Goal: Information Seeking & Learning: Learn about a topic

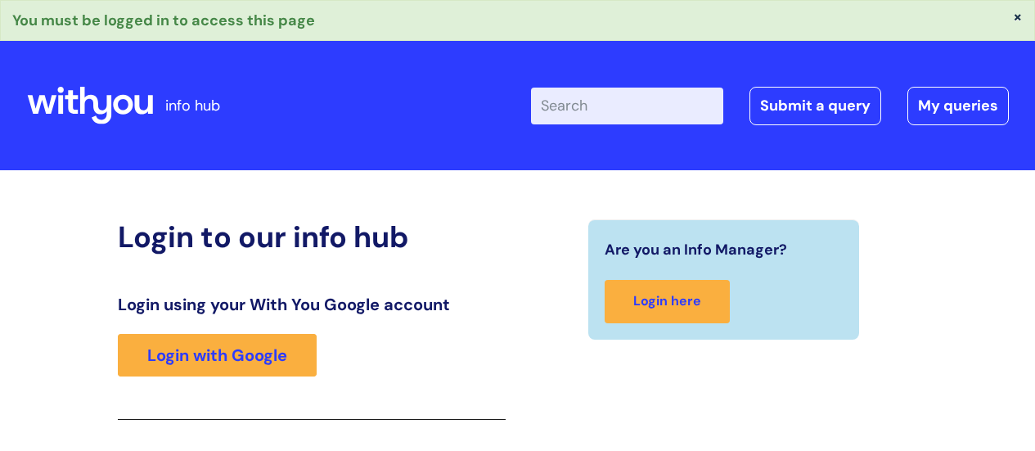
scroll to position [290, 0]
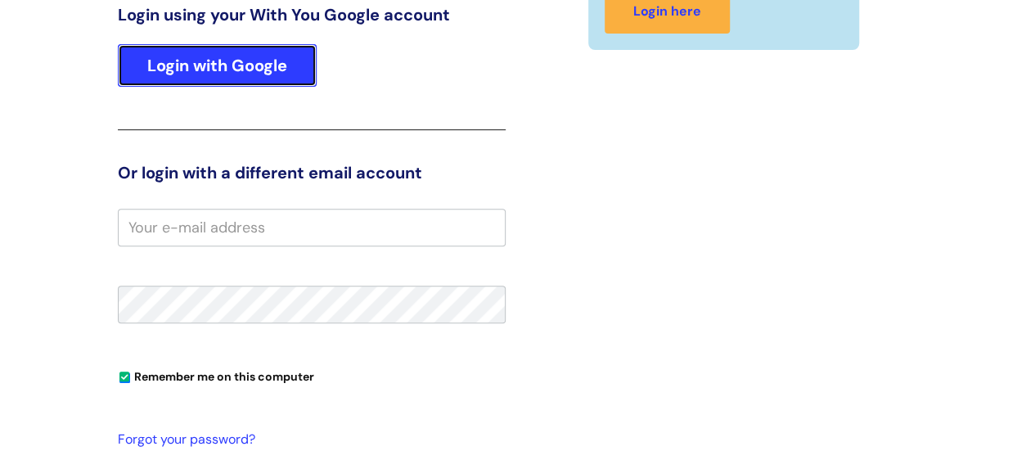
click at [221, 61] on link "Login with Google" at bounding box center [217, 65] width 199 height 43
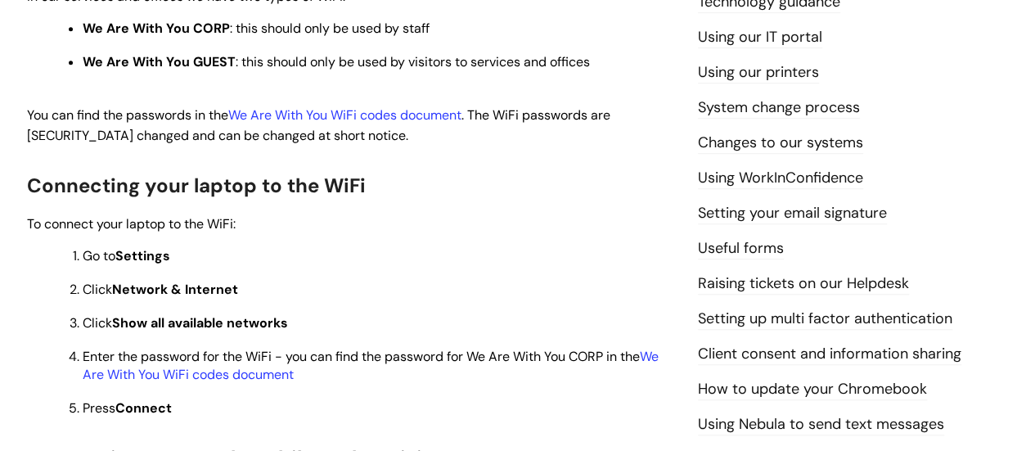
scroll to position [529, 0]
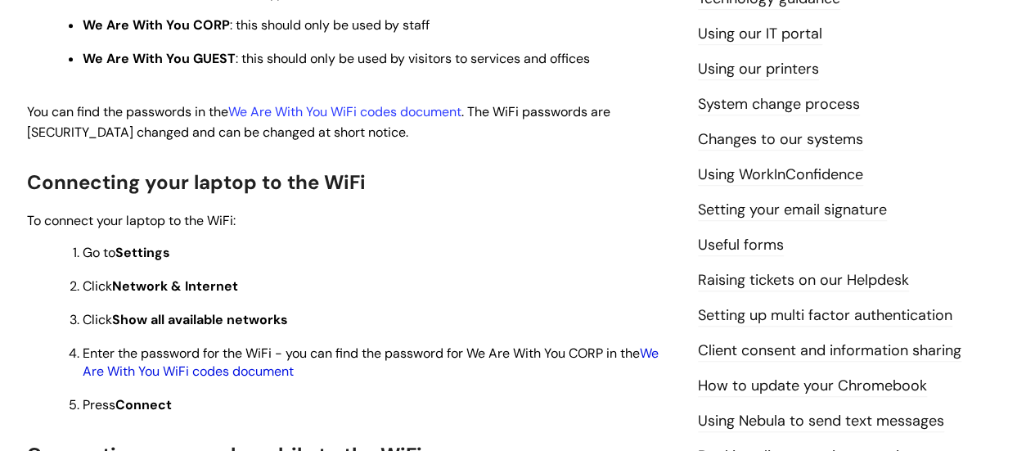
click at [659, 354] on link "We Are With You WiFi codes document" at bounding box center [371, 361] width 576 height 35
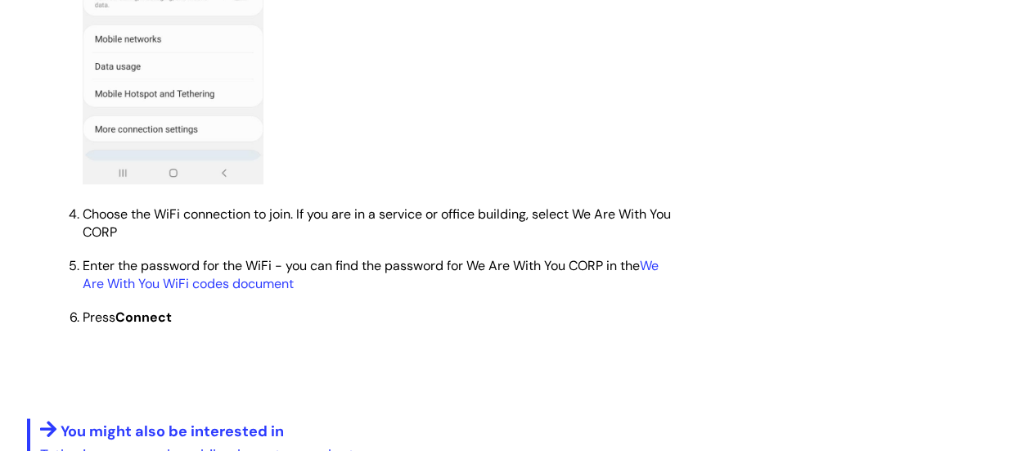
scroll to position [1355, 0]
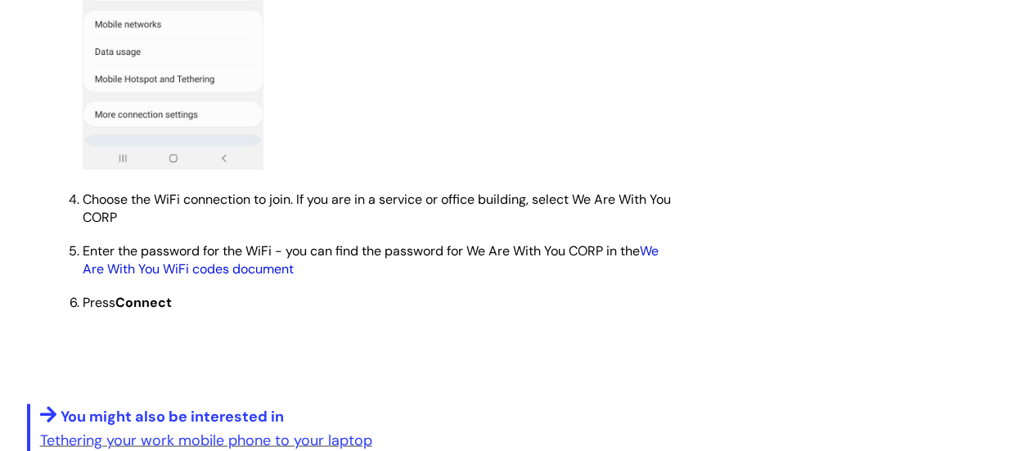
click at [241, 274] on link "We Are With You WiFi codes document" at bounding box center [371, 258] width 576 height 35
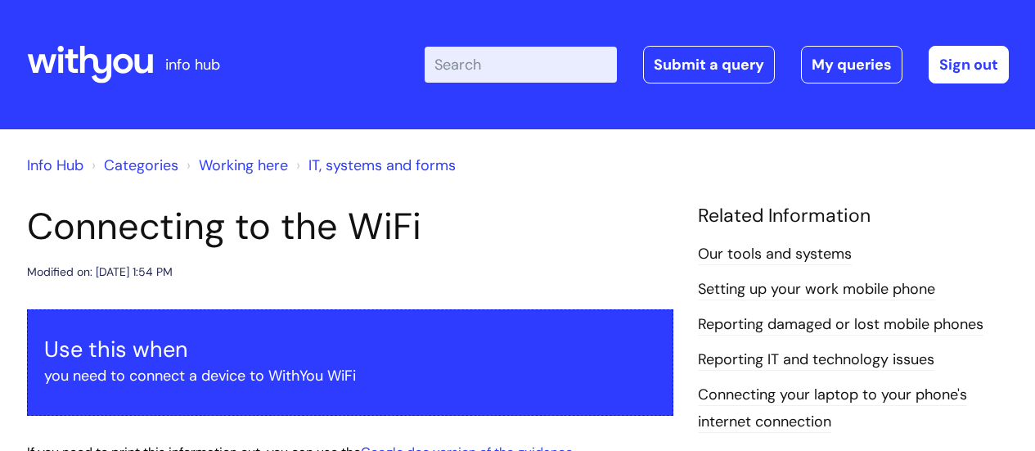
scroll to position [1355, 0]
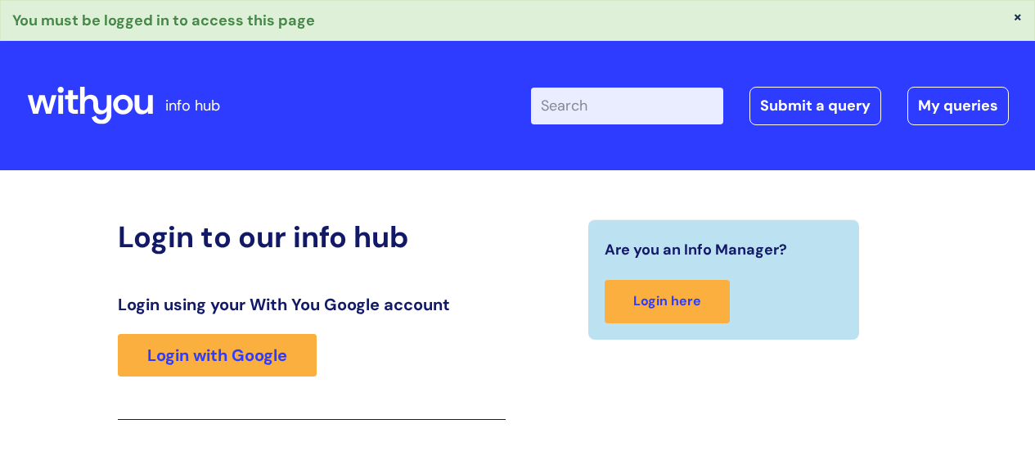
scroll to position [290, 0]
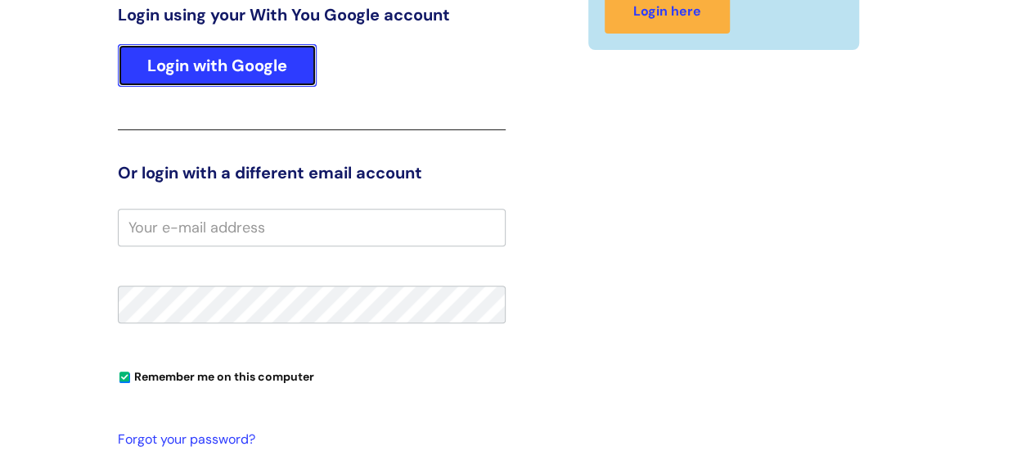
click at [265, 59] on link "Login with Google" at bounding box center [217, 65] width 199 height 43
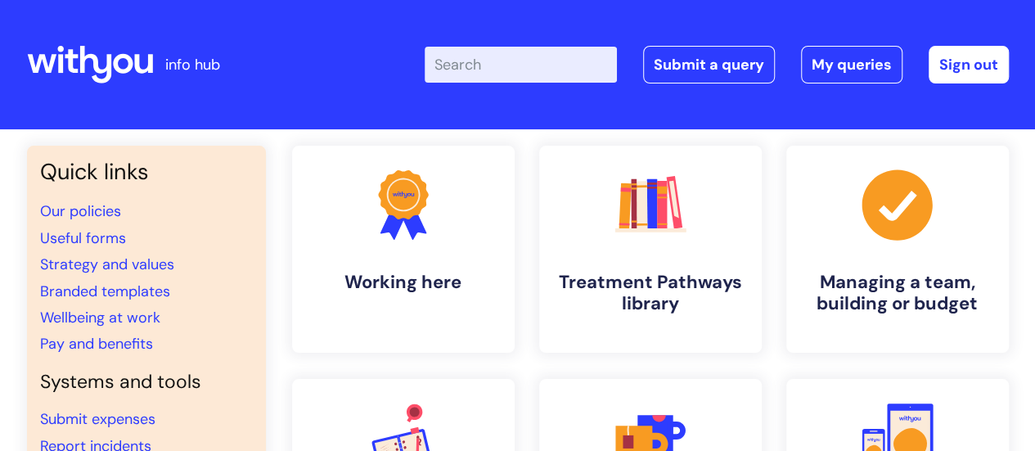
click at [487, 66] on input "Enter your search term here..." at bounding box center [521, 65] width 192 height 36
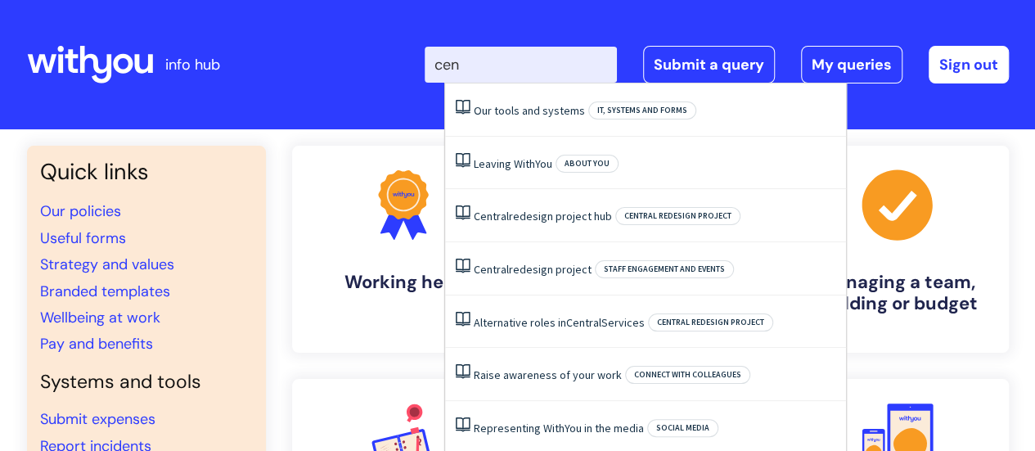
type input "cent"
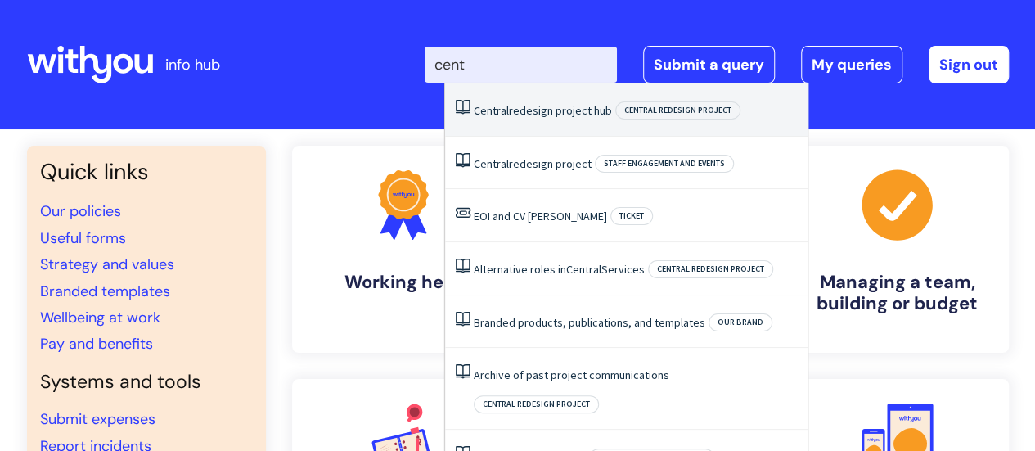
click at [576, 109] on link "Central redesign project hub" at bounding box center [543, 110] width 138 height 15
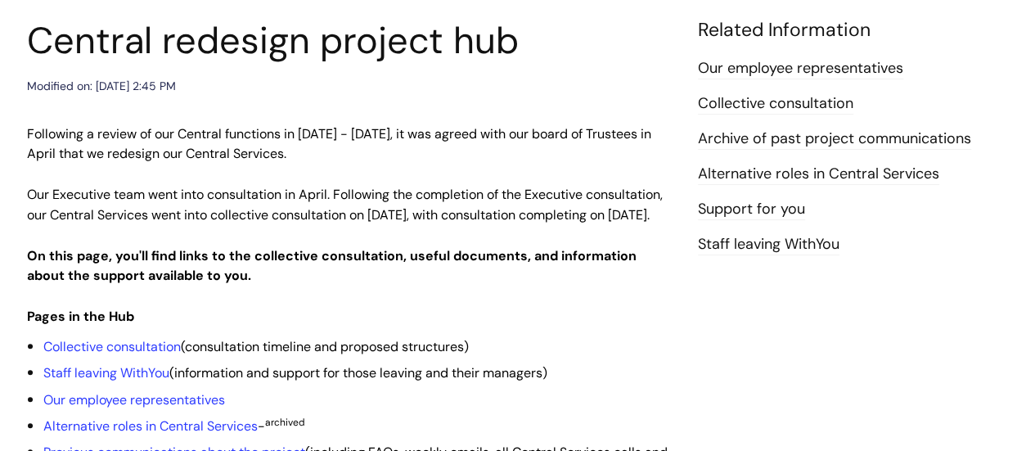
scroll to position [187, 0]
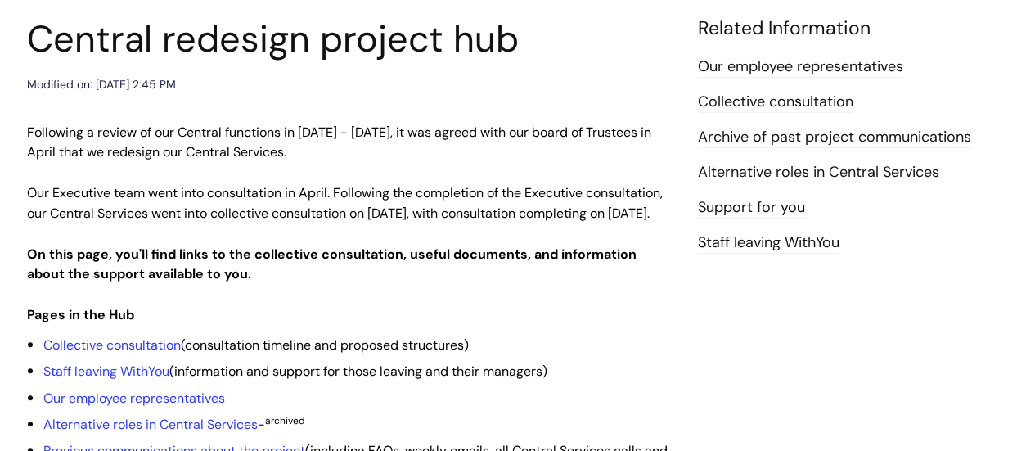
click at [766, 243] on link "Staff leaving WithYou" at bounding box center [769, 242] width 142 height 21
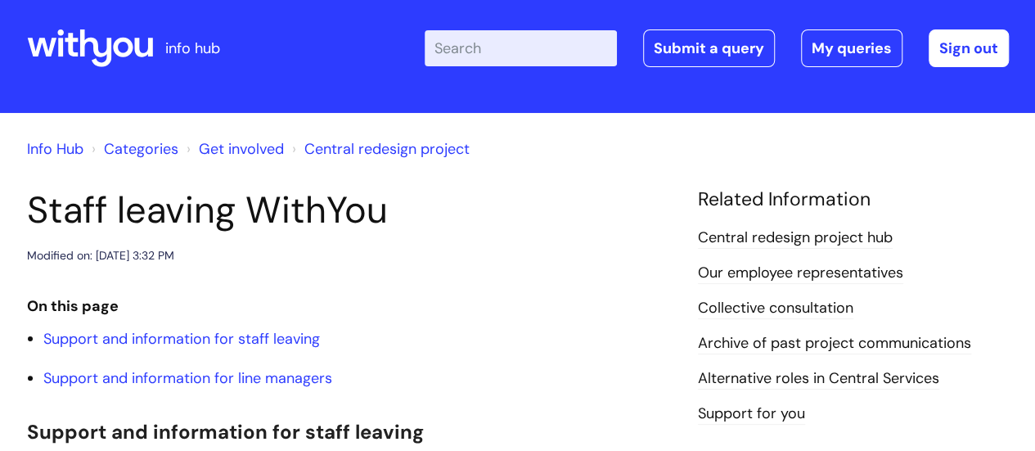
scroll to position [9, 0]
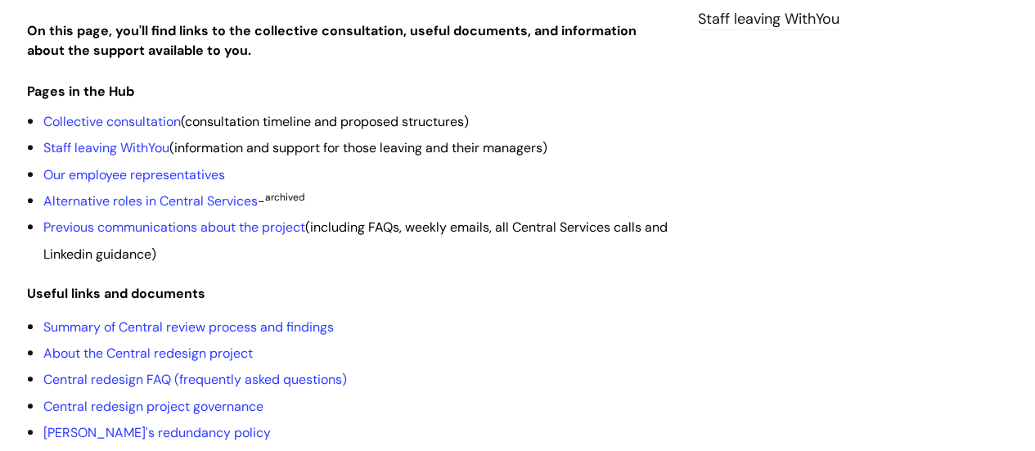
scroll to position [414, 0]
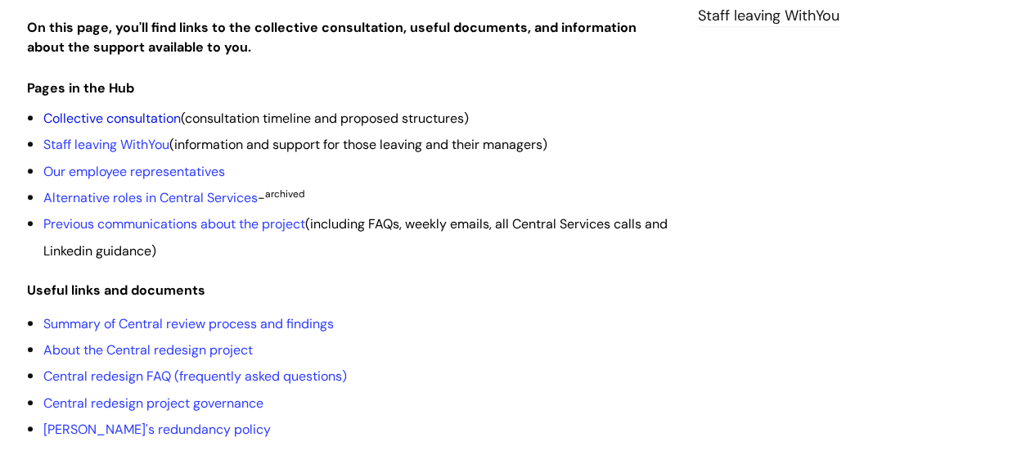
click at [111, 127] on link "Collective consultation" at bounding box center [111, 118] width 137 height 17
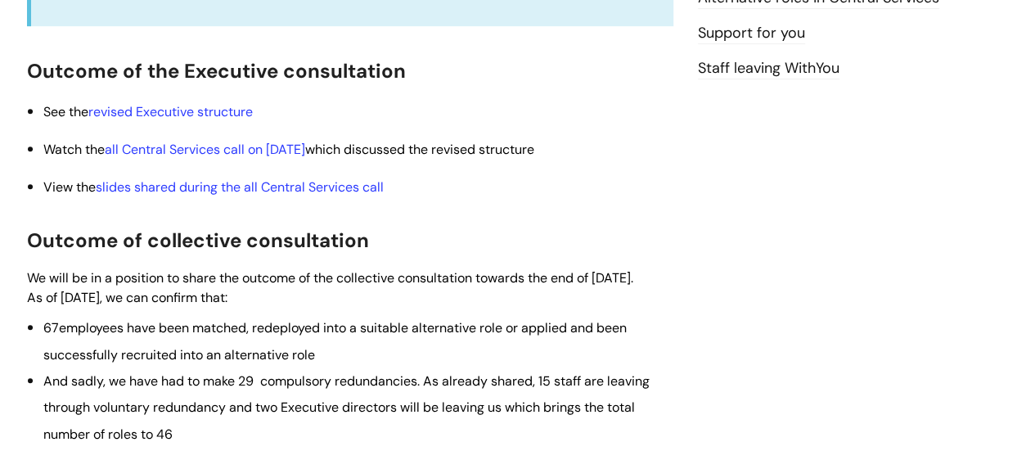
scroll to position [364, 0]
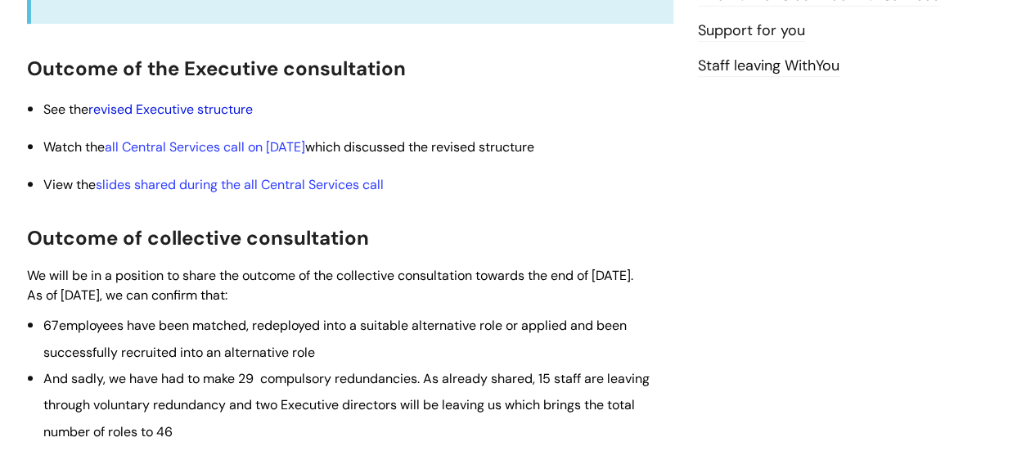
click at [174, 114] on link "revised Executive structure" at bounding box center [170, 109] width 164 height 17
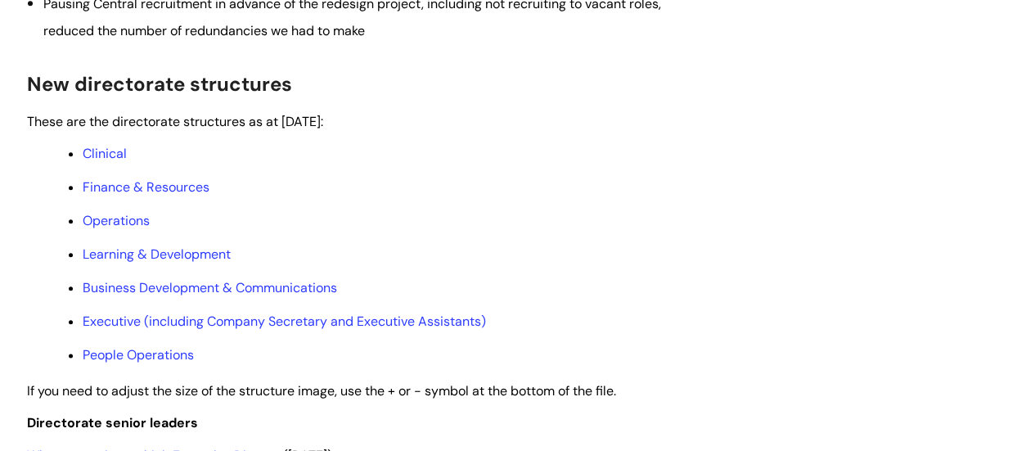
scroll to position [824, 0]
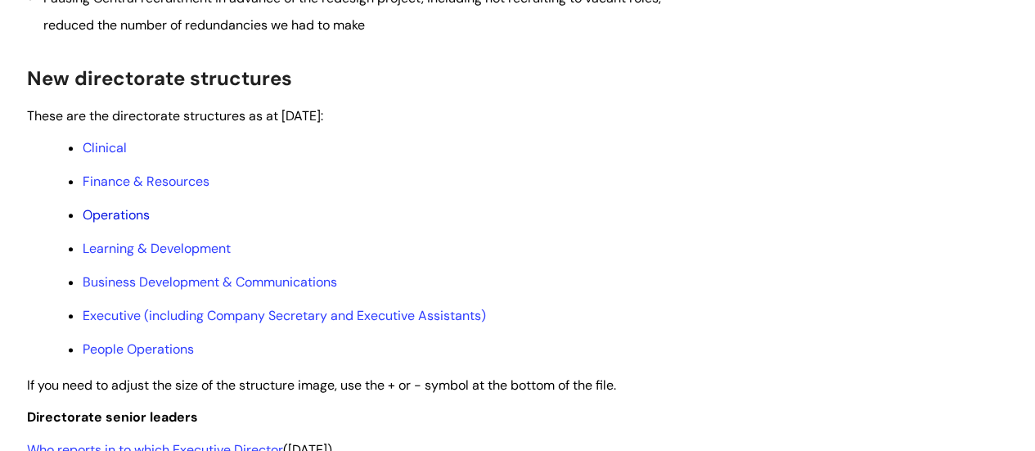
click at [108, 223] on link "Operations" at bounding box center [116, 214] width 67 height 17
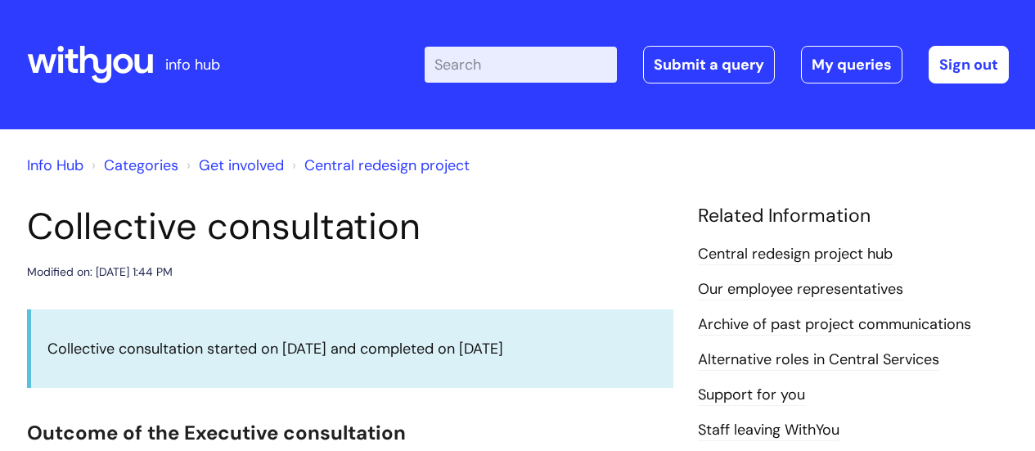
scroll to position [825, 0]
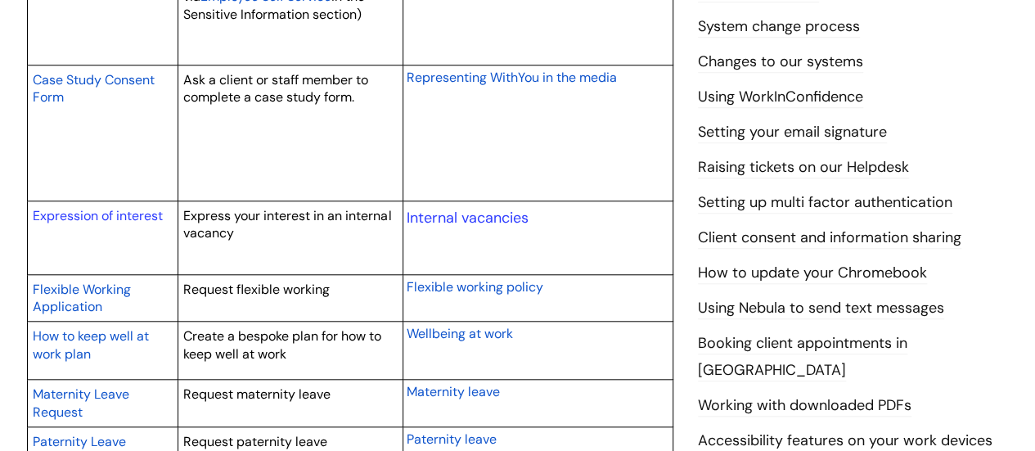
scroll to position [650, 0]
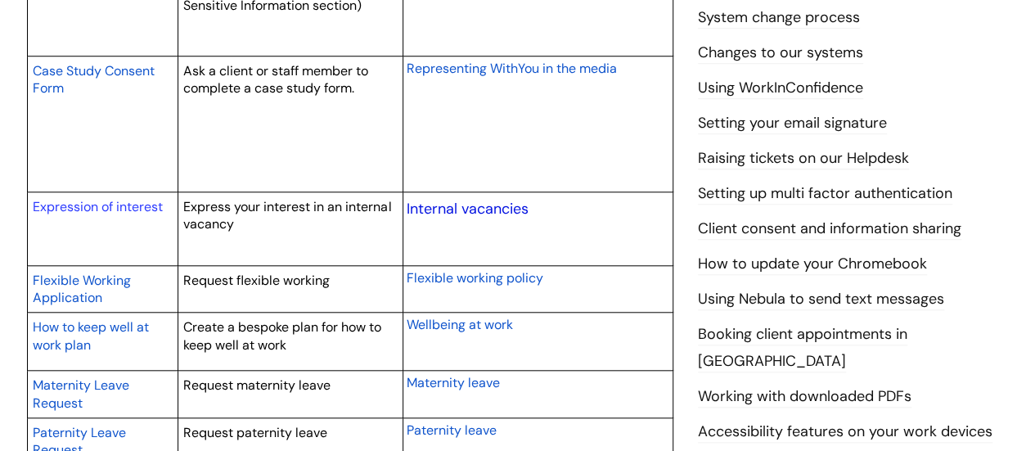
click at [478, 210] on link "Internal vacancies" at bounding box center [468, 209] width 122 height 20
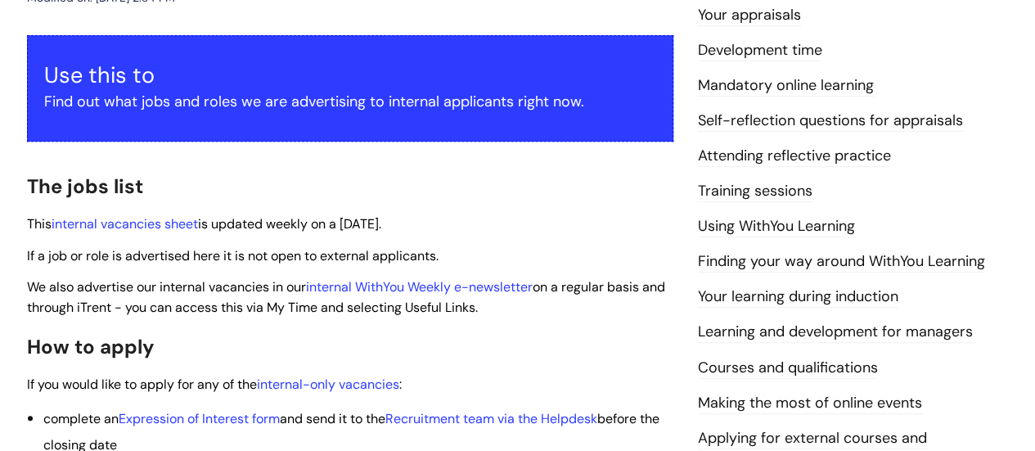
scroll to position [280, 0]
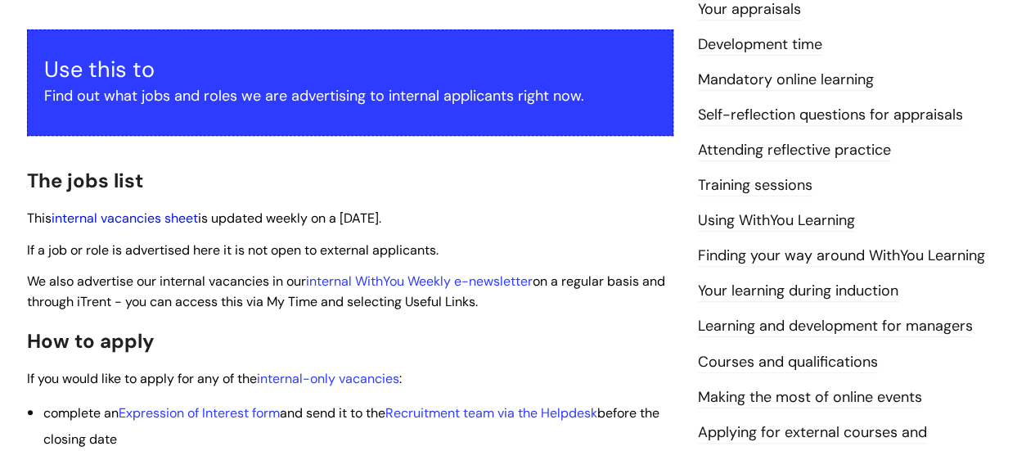
click at [134, 220] on link "internal vacancies sheet" at bounding box center [125, 217] width 146 height 17
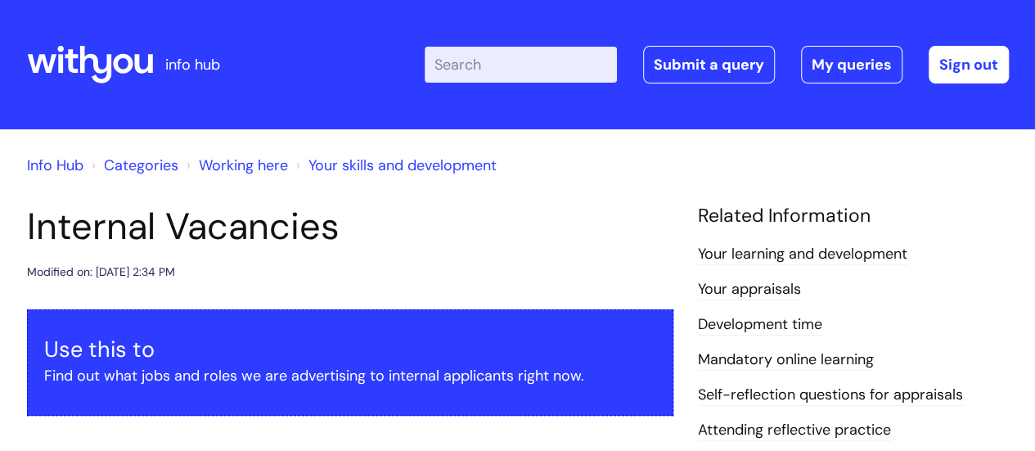
click at [514, 68] on input "Enter your search term here..." at bounding box center [521, 65] width 192 height 36
type input "cen"
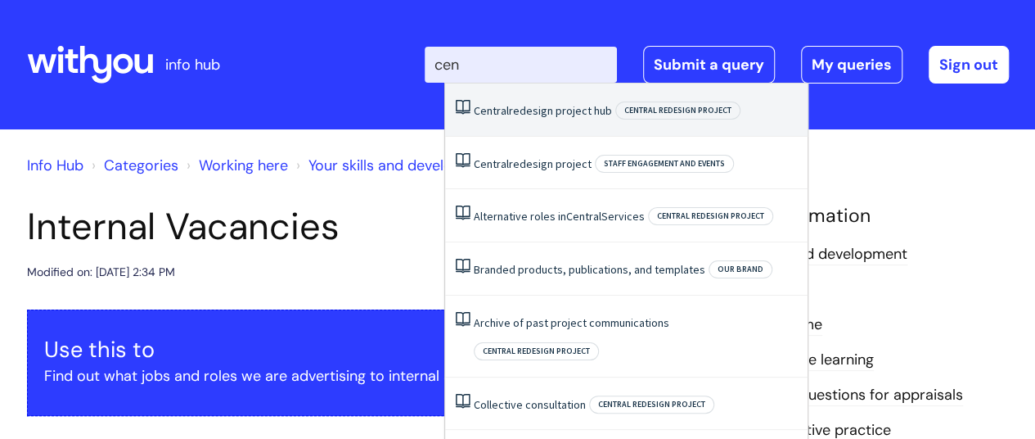
click at [533, 111] on link "Central redesign project hub" at bounding box center [543, 110] width 138 height 15
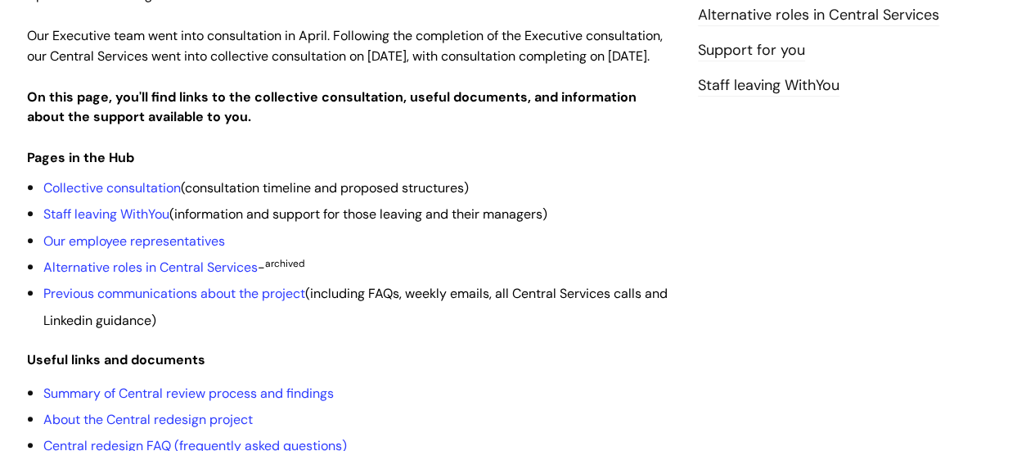
scroll to position [393, 0]
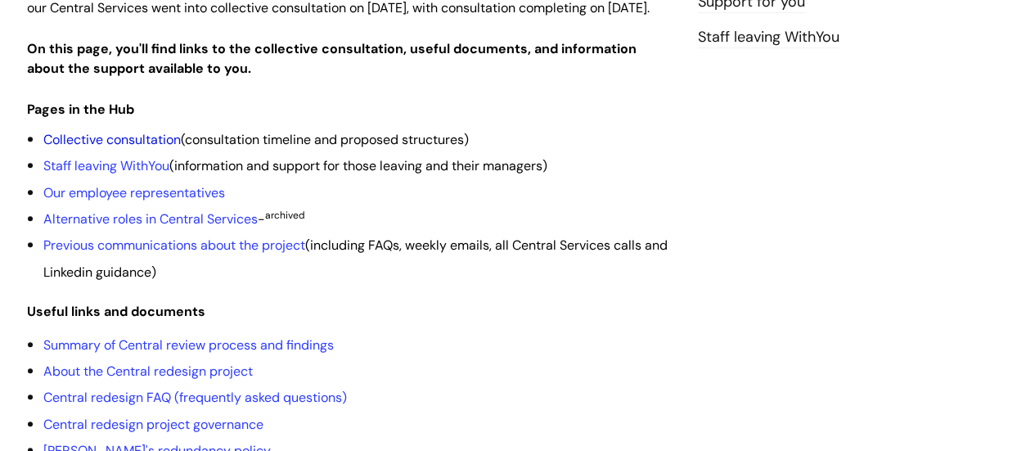
click at [97, 148] on link "Collective consultation" at bounding box center [111, 139] width 137 height 17
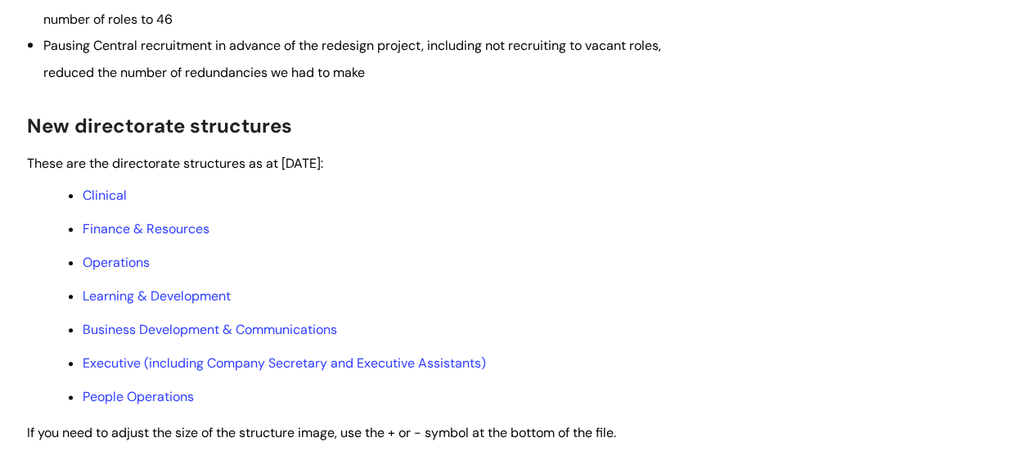
scroll to position [823, 0]
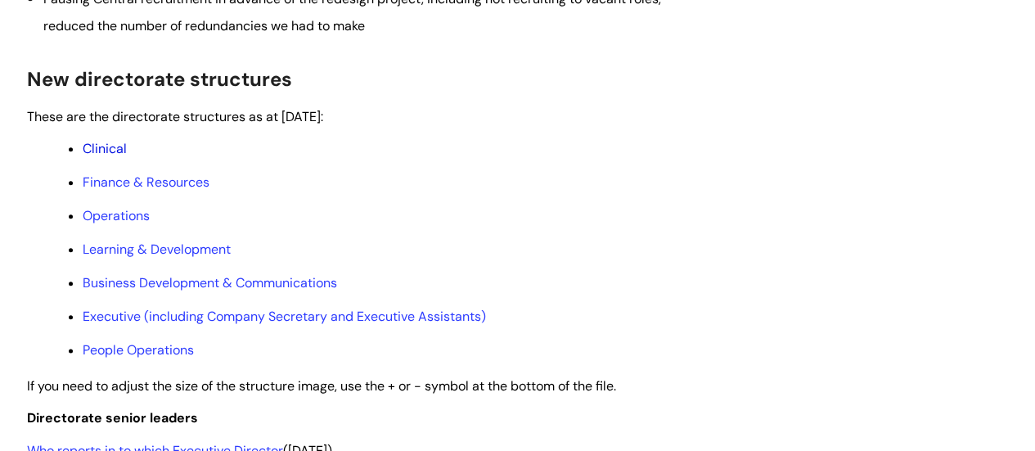
click at [104, 157] on link "Clinical" at bounding box center [105, 148] width 44 height 17
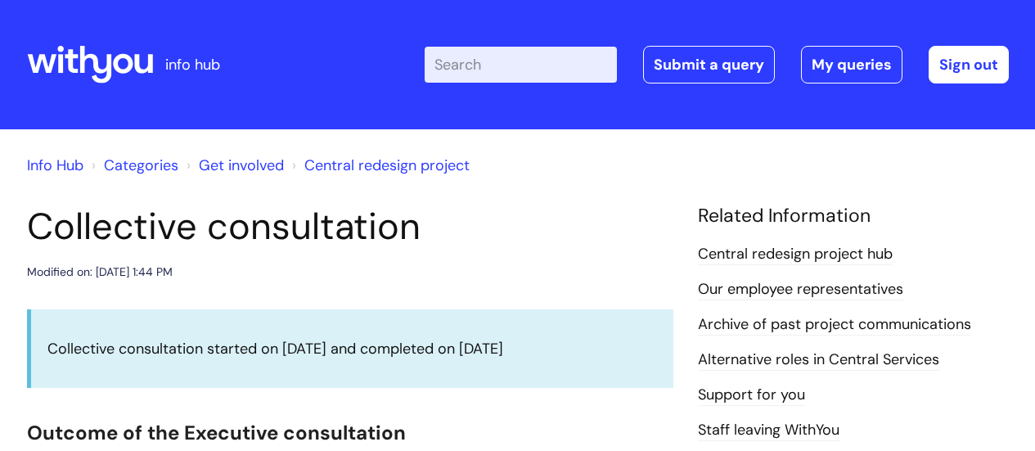
scroll to position [823, 0]
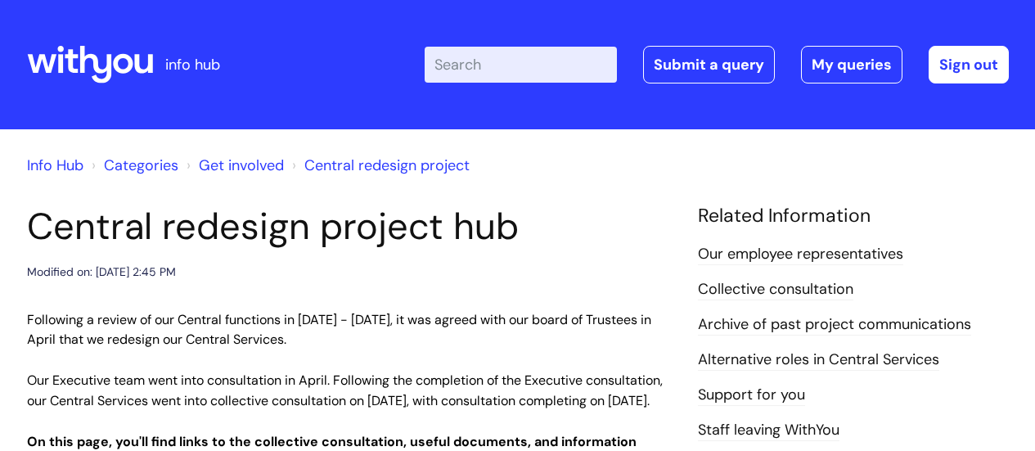
scroll to position [393, 0]
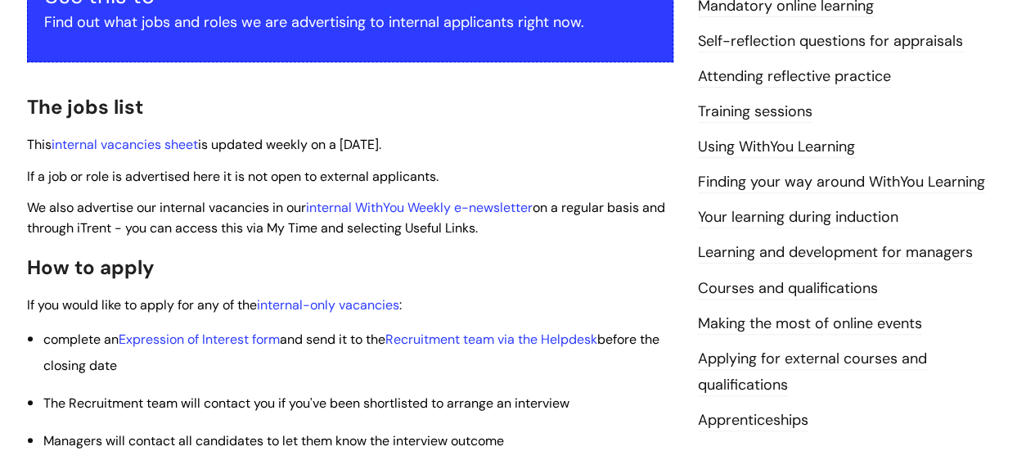
scroll to position [362, 0]
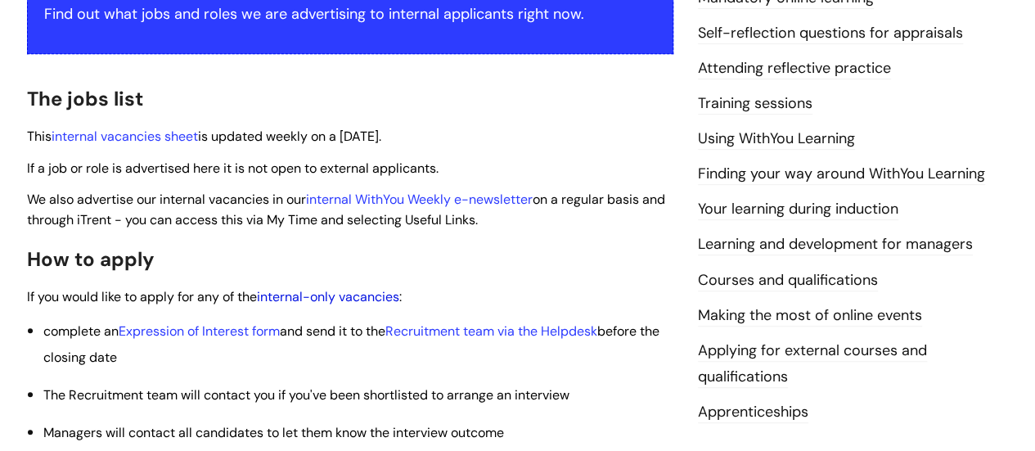
click at [312, 298] on link "internal-only vacancies" at bounding box center [328, 296] width 142 height 17
